Goal: Task Accomplishment & Management: Use online tool/utility

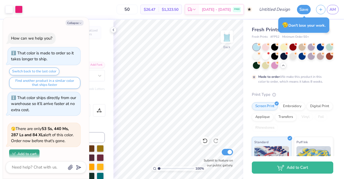
scroll to position [170, 0]
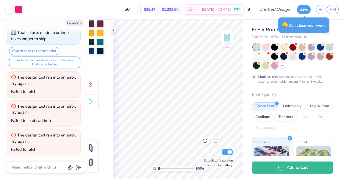
type textarea "x"
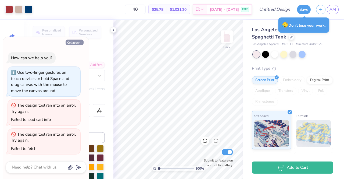
click at [79, 45] on button "Collapse" at bounding box center [75, 42] width 18 height 6
type textarea "x"
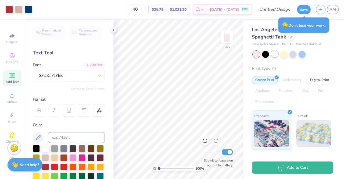
click at [275, 57] on div at bounding box center [274, 53] width 7 height 7
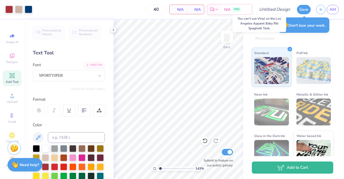
scroll to position [62, 0]
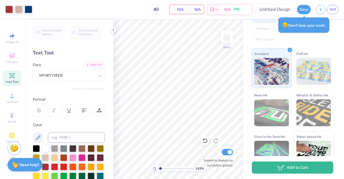
type input "1.43109995805587"
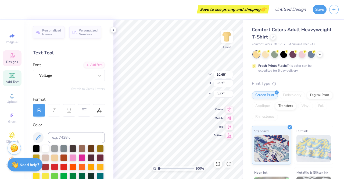
scroll to position [4, 1]
type textarea "C"
type textarea "NWSD"
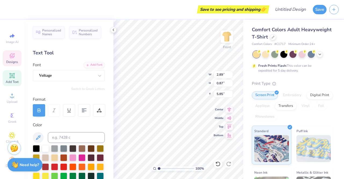
type input "2.89"
type input "0.87"
type input "5.85"
type textarea "F"
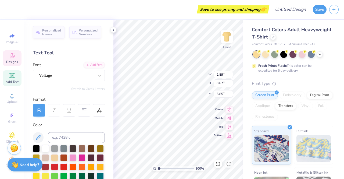
type textarea "Ladies of"
type input "1.00"
type input "0.69"
type input "5.70"
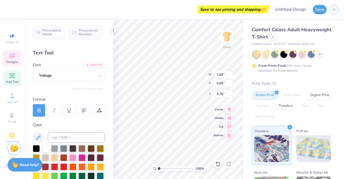
scroll to position [4, 1]
type textarea "C"
type textarea "Lejune"
type input "3.49"
type input "0.97"
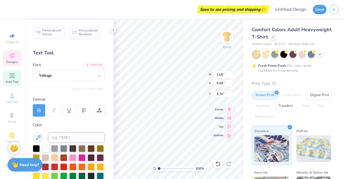
type input "5.88"
type input "9.62"
type input "3.08"
type input "3.62"
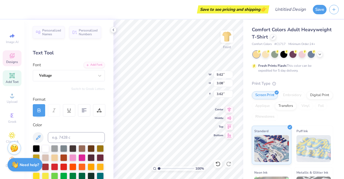
scroll to position [4, 1]
type input "3.00"
type input "3.49"
type input "0.97"
type input "5.59"
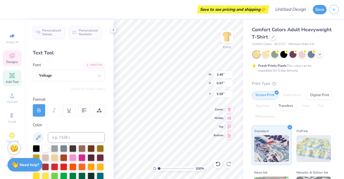
type input "2.53"
type input "0.96"
type input "5.60"
type input "3.49"
type input "0.97"
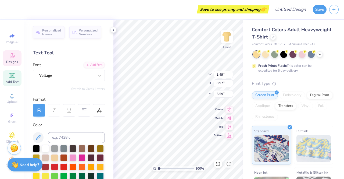
type input "5.60"
type input "2.53"
type input "0.96"
type input "5.35"
click at [245, 26] on div "Comfort Colors Adult Heavyweight T-Shirt Comfort Colors # C1717 Minimum Order: …" at bounding box center [293, 133] width 101 height 227
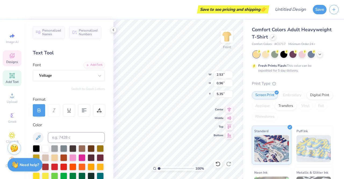
scroll to position [4, 1]
type textarea "Lejeune"
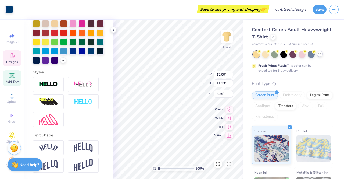
click at [319, 54] on icon at bounding box center [319, 54] width 4 height 4
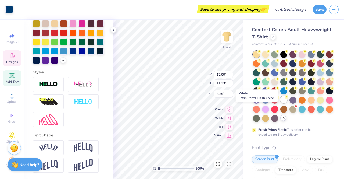
click at [280, 103] on div at bounding box center [283, 99] width 7 height 7
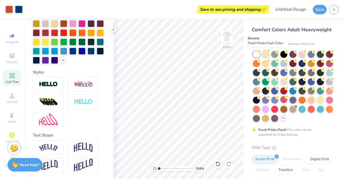
click at [265, 55] on div at bounding box center [265, 53] width 7 height 7
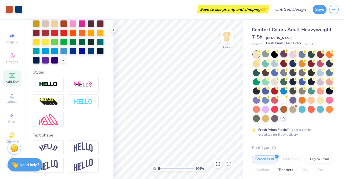
click at [284, 54] on div at bounding box center [283, 53] width 7 height 7
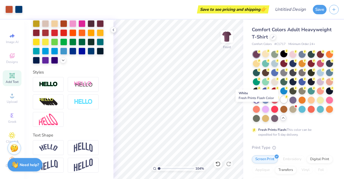
click at [280, 103] on div at bounding box center [283, 99] width 7 height 7
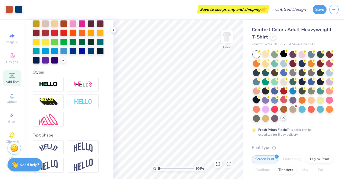
click at [260, 101] on div at bounding box center [256, 99] width 7 height 7
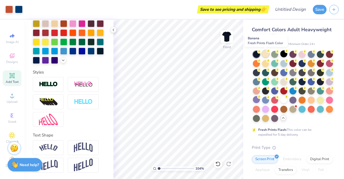
click at [266, 53] on div at bounding box center [265, 53] width 7 height 7
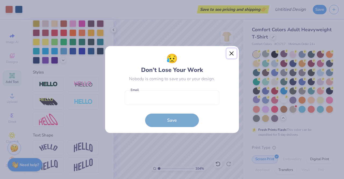
click at [233, 52] on button "Close" at bounding box center [231, 53] width 10 height 10
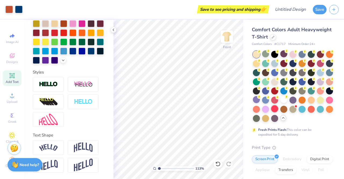
click at [271, 112] on div at bounding box center [274, 108] width 7 height 7
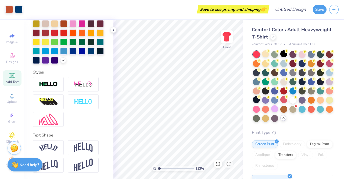
type input "1"
click at [271, 112] on div at bounding box center [274, 108] width 7 height 7
click at [264, 50] on div at bounding box center [265, 53] width 7 height 7
